Goal: Find specific page/section: Find specific page/section

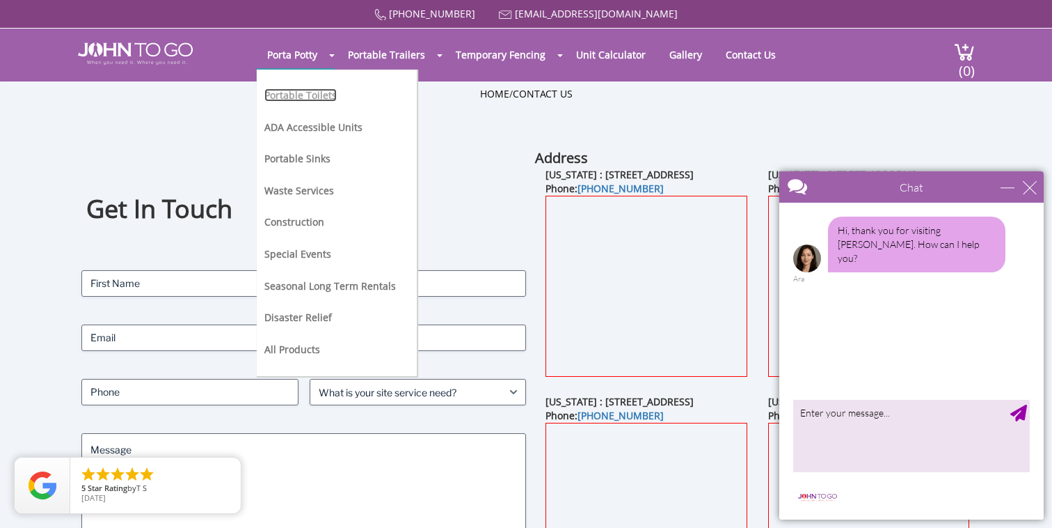
click at [276, 93] on link "Portable Toilets" at bounding box center [300, 94] width 72 height 13
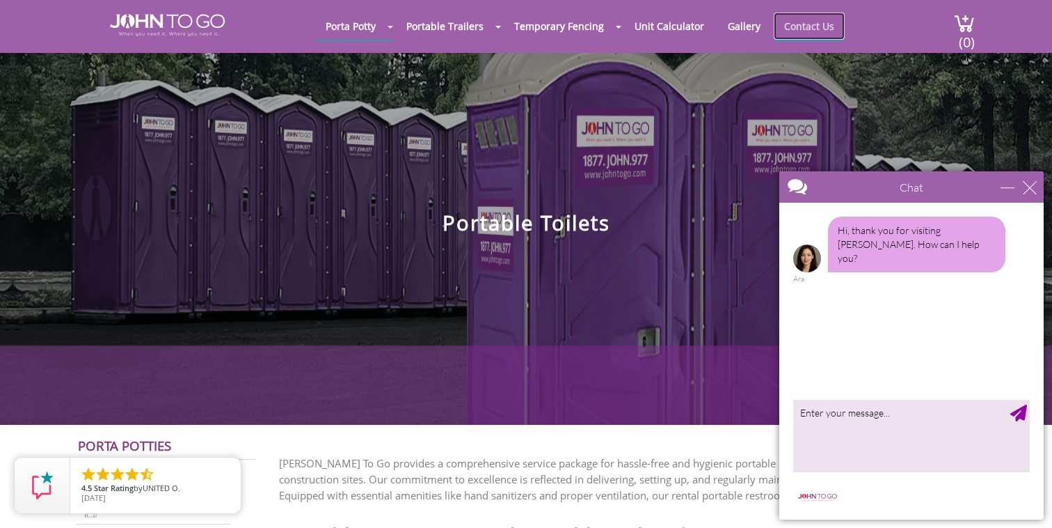
click at [814, 29] on link "Contact Us" at bounding box center [809, 26] width 71 height 27
